Goal: Information Seeking & Learning: Learn about a topic

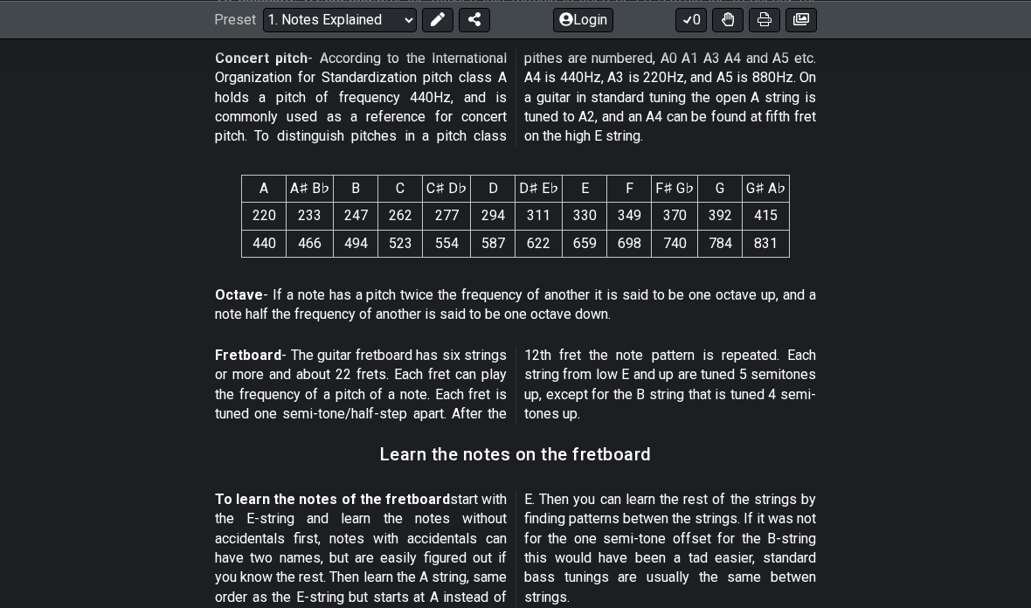
scroll to position [1172, 0]
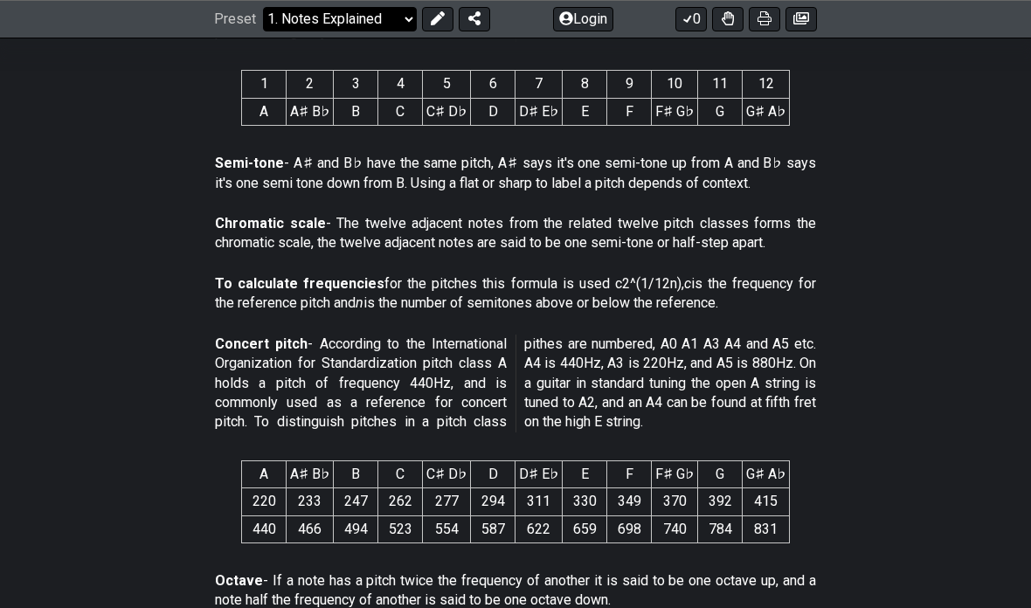
click at [331, 19] on select "Welcome to #fretflip! Initial Preset Custom Preset Minor Pentatonic Major Penta…" at bounding box center [340, 19] width 154 height 24
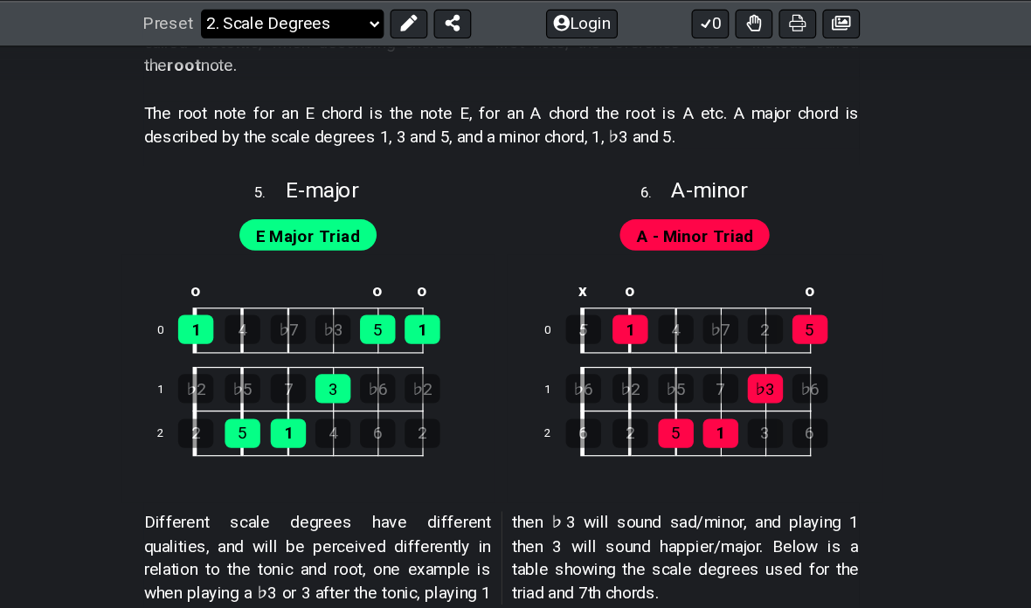
scroll to position [2507, 0]
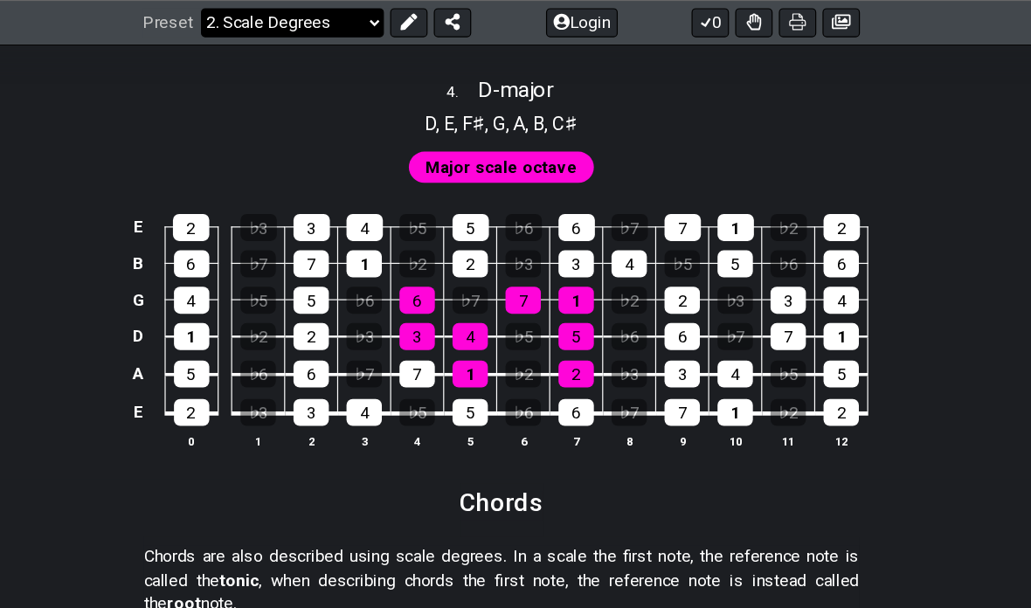
click at [263, 21] on select "Welcome to #fretflip! Initial Preset Custom Preset Minor Pentatonic Major Penta…" at bounding box center [340, 19] width 154 height 24
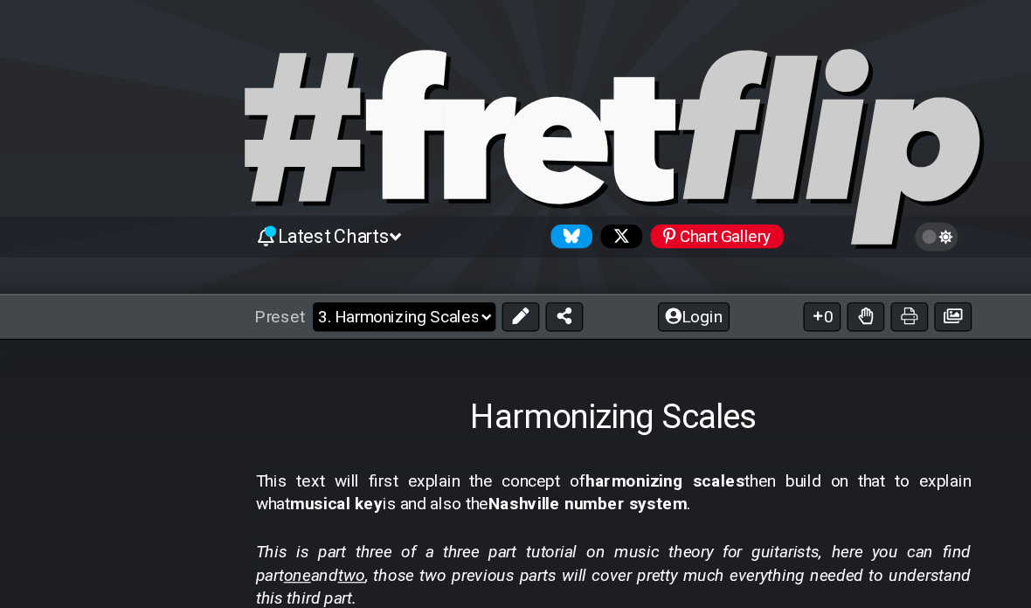
click at [315, 265] on select "Welcome to #fretflip! Initial Preset Custom Preset Minor Pentatonic Major Penta…" at bounding box center [340, 266] width 154 height 24
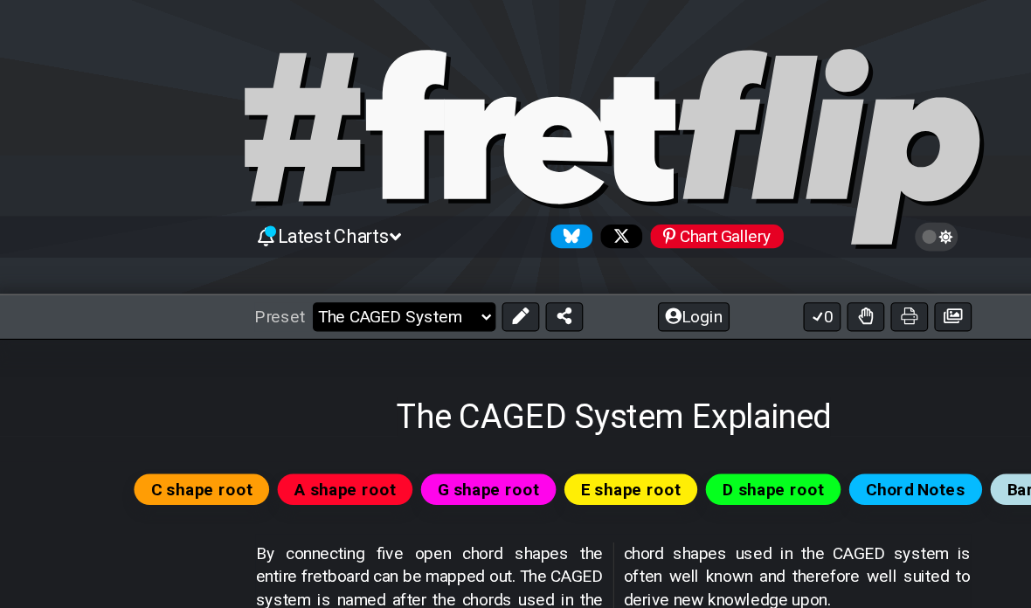
click at [304, 272] on select "Welcome to #fretflip! Initial Preset Custom Preset Minor Pentatonic Major Penta…" at bounding box center [340, 266] width 154 height 24
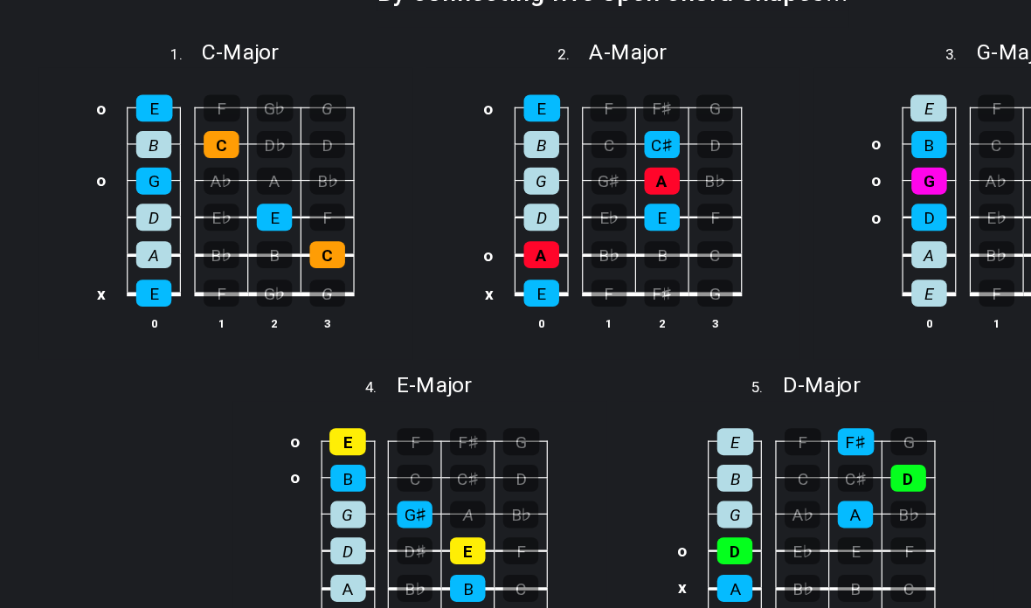
select select "/minor-pentatonic"
select select "C"
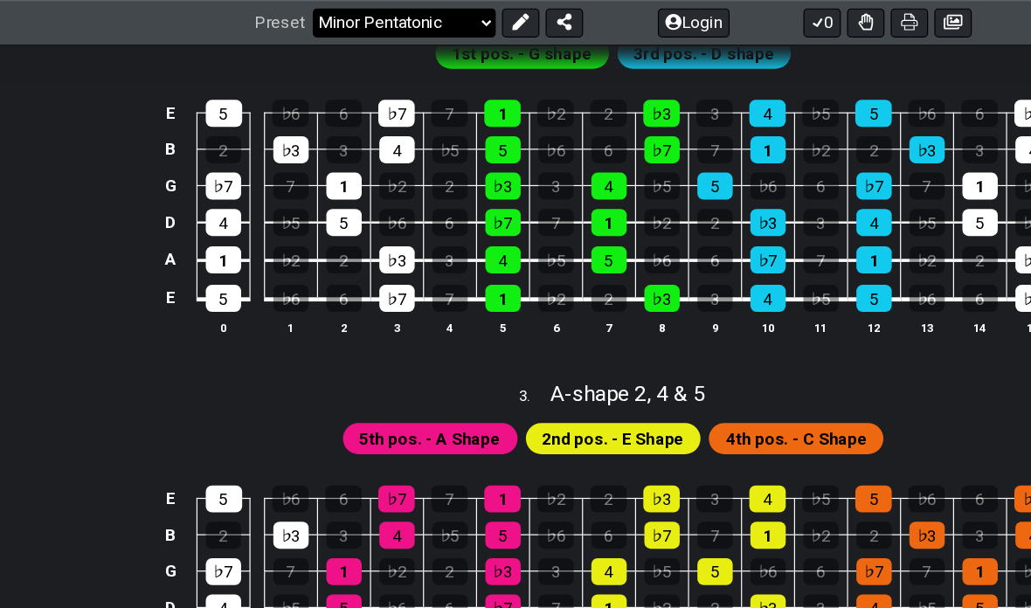
scroll to position [828, 0]
